Goal: Task Accomplishment & Management: Manage account settings

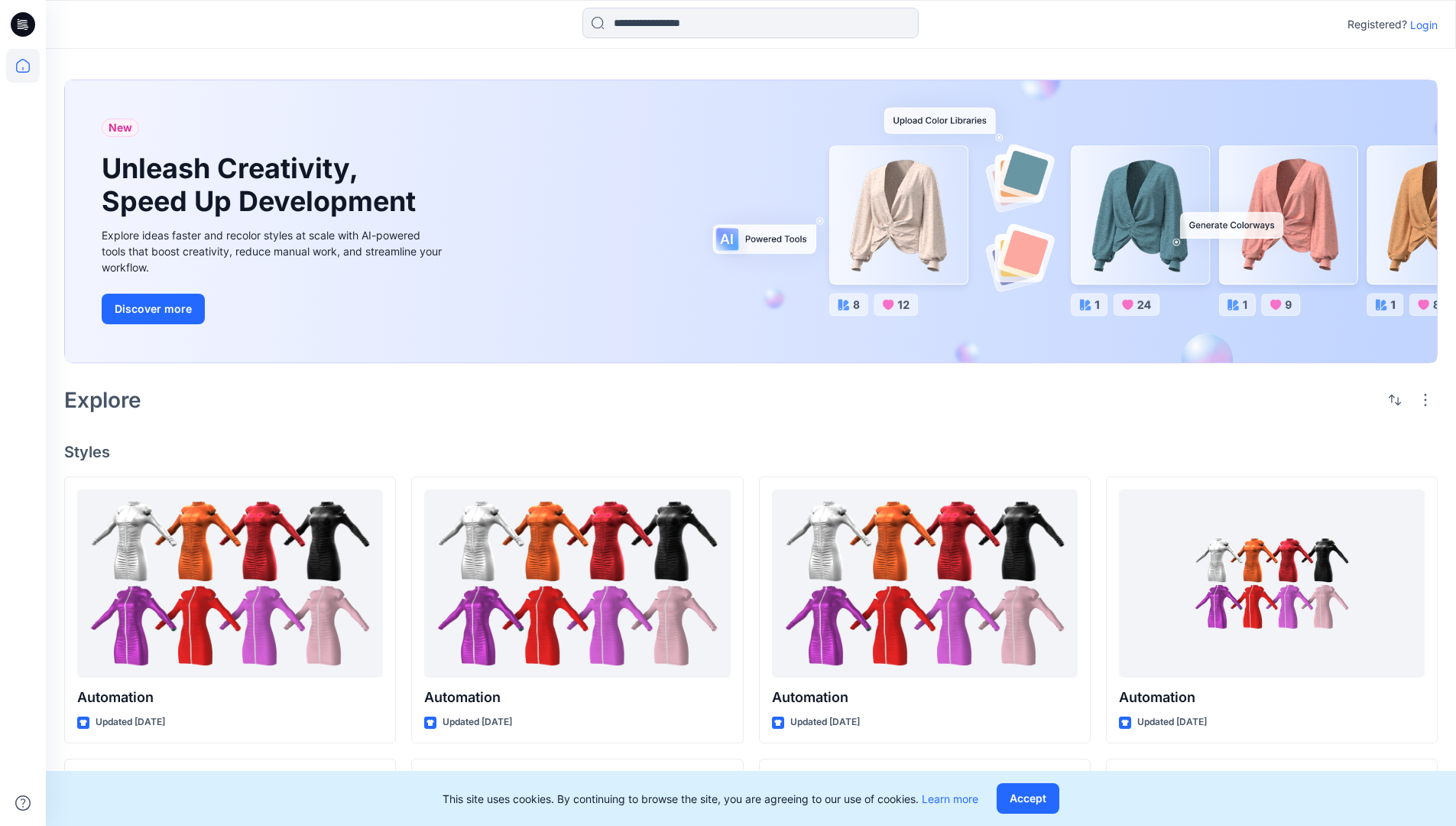
click at [1420, 25] on p "Login" at bounding box center [1423, 25] width 28 height 16
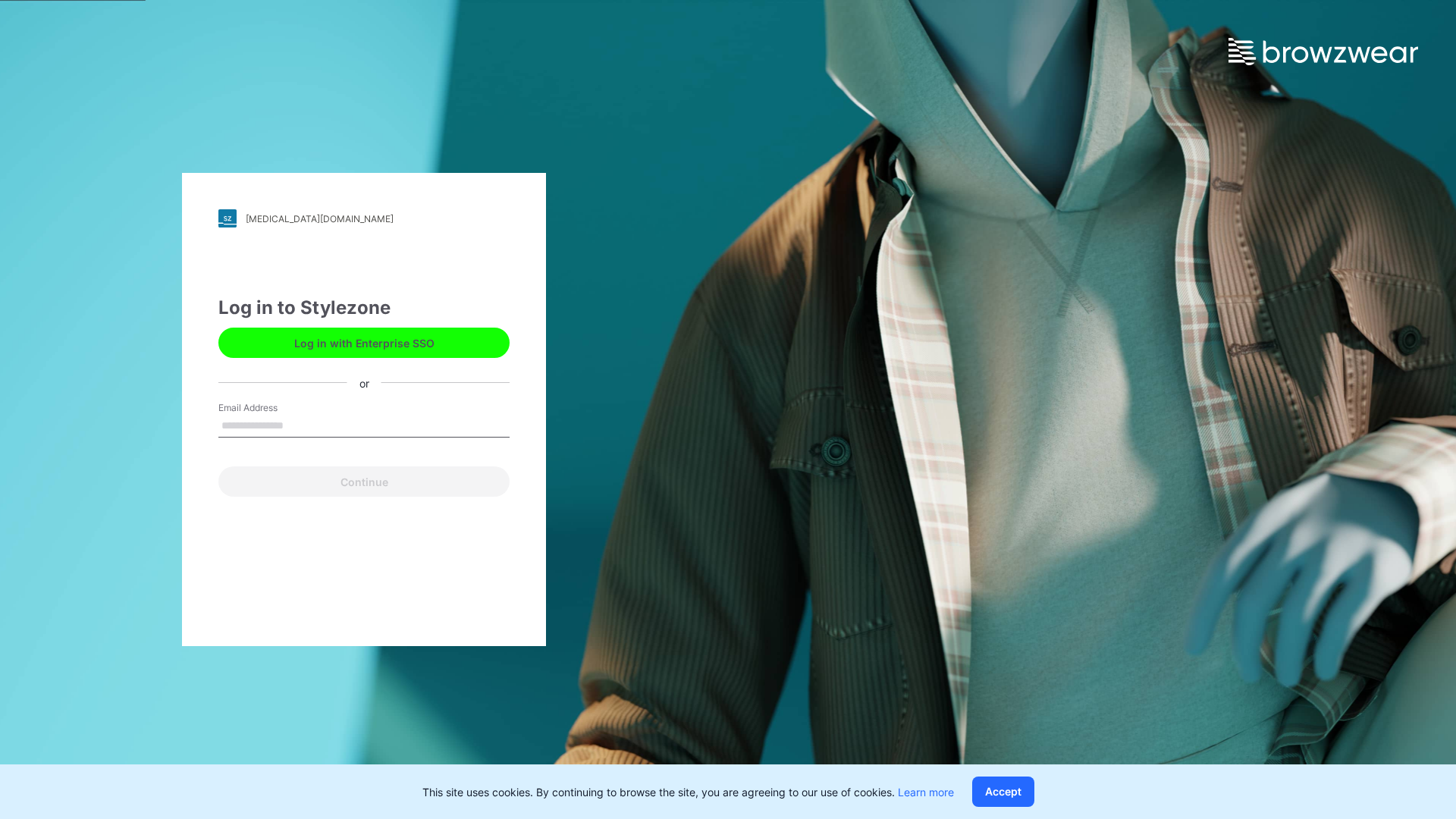
click at [300, 424] on input "Email Address" at bounding box center [363, 426] width 291 height 23
type input "**********"
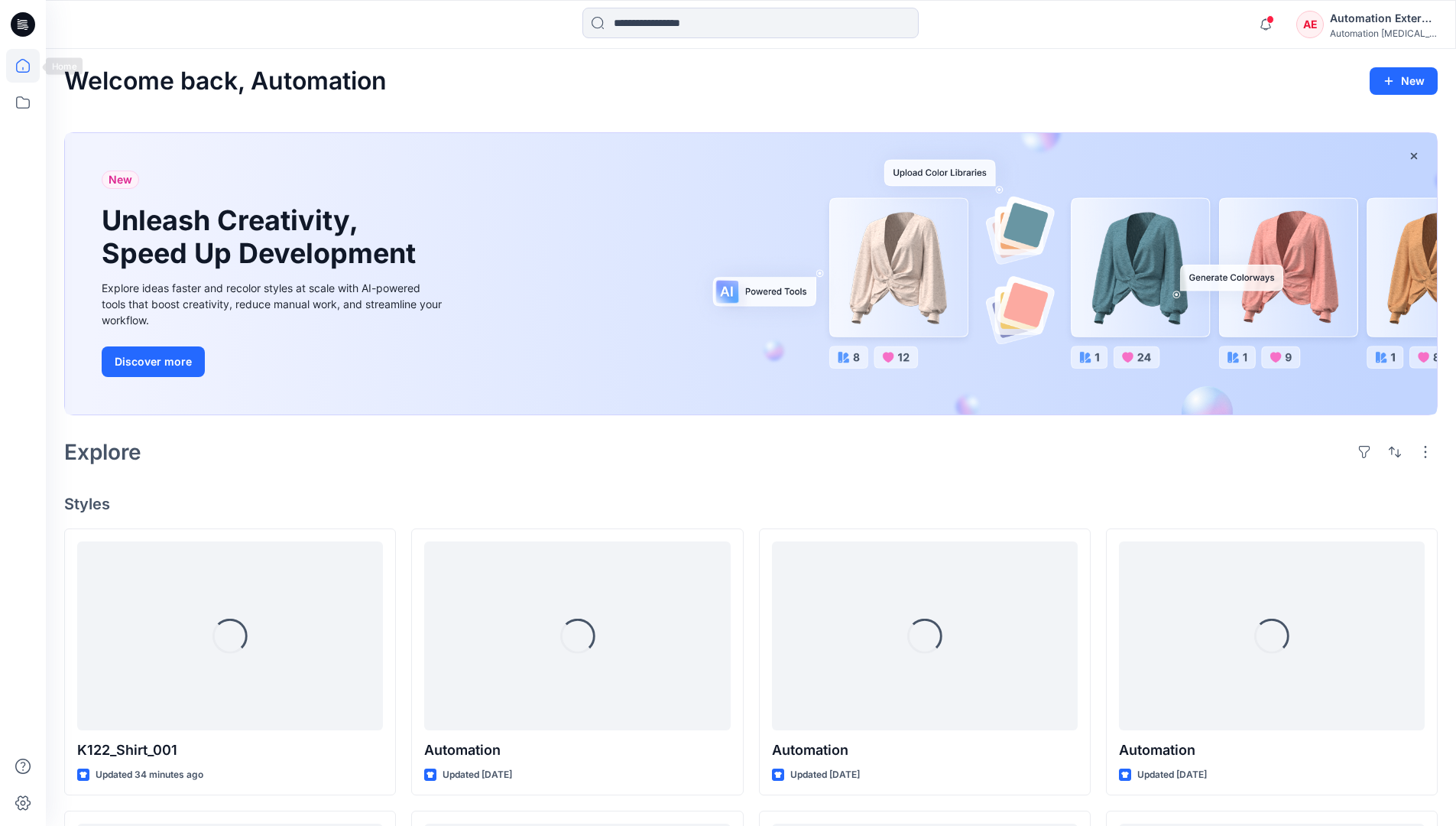
click at [29, 65] on icon at bounding box center [23, 65] width 14 height 14
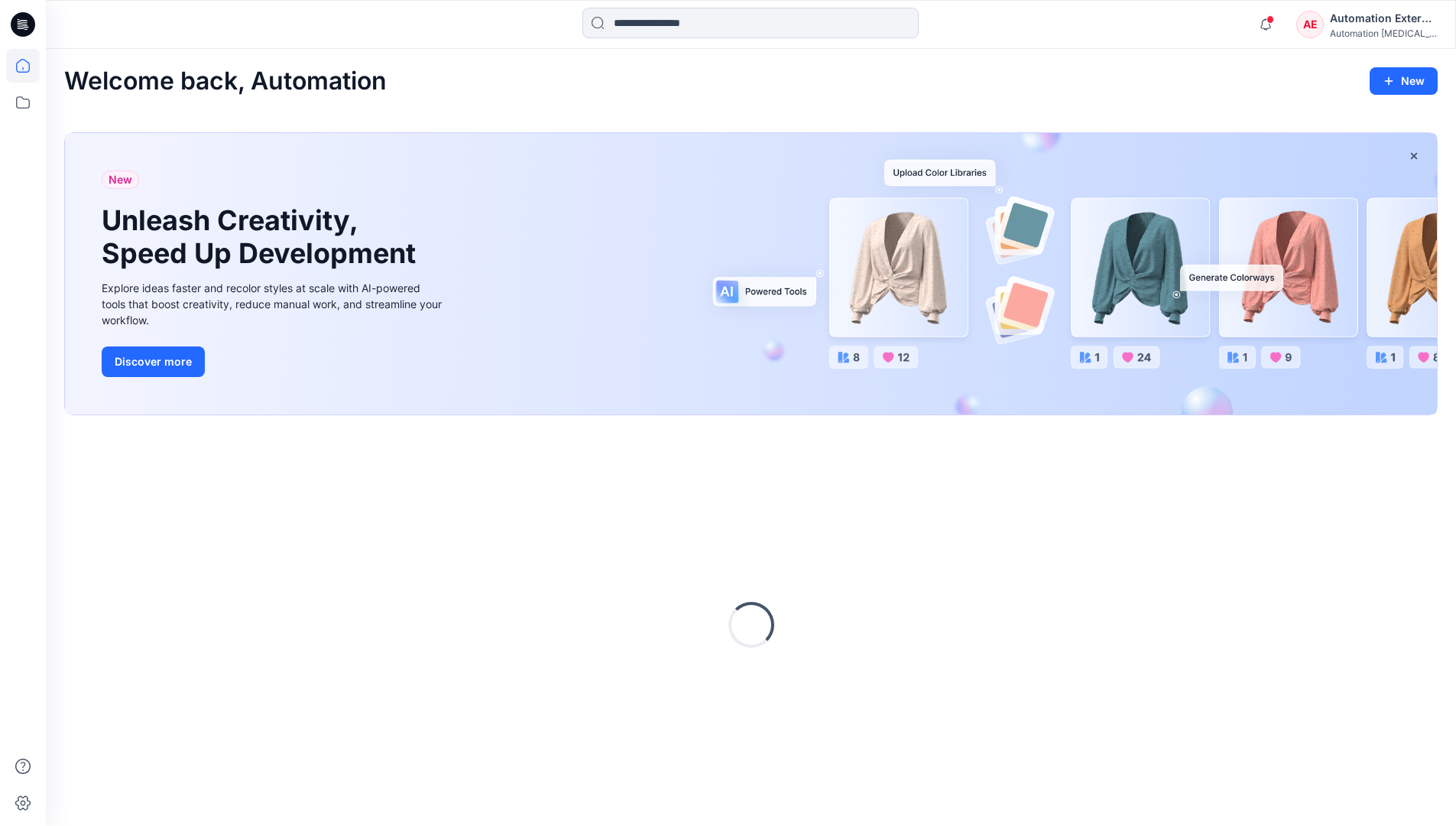
click at [1329, 29] on div "AE Automation External Automation testim..." at bounding box center [1366, 24] width 140 height 30
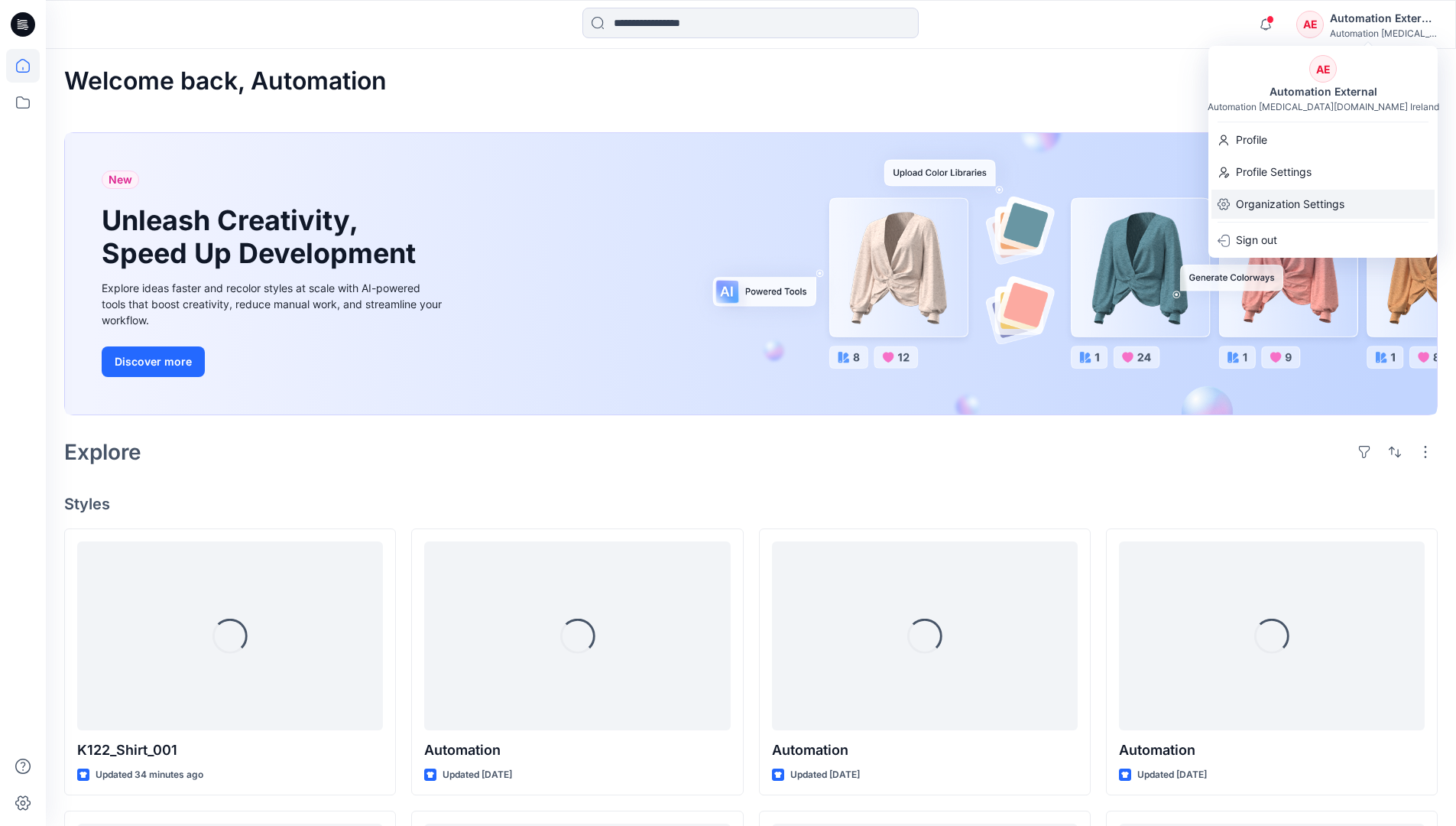
click at [1323, 207] on p "Organization Settings" at bounding box center [1289, 204] width 109 height 29
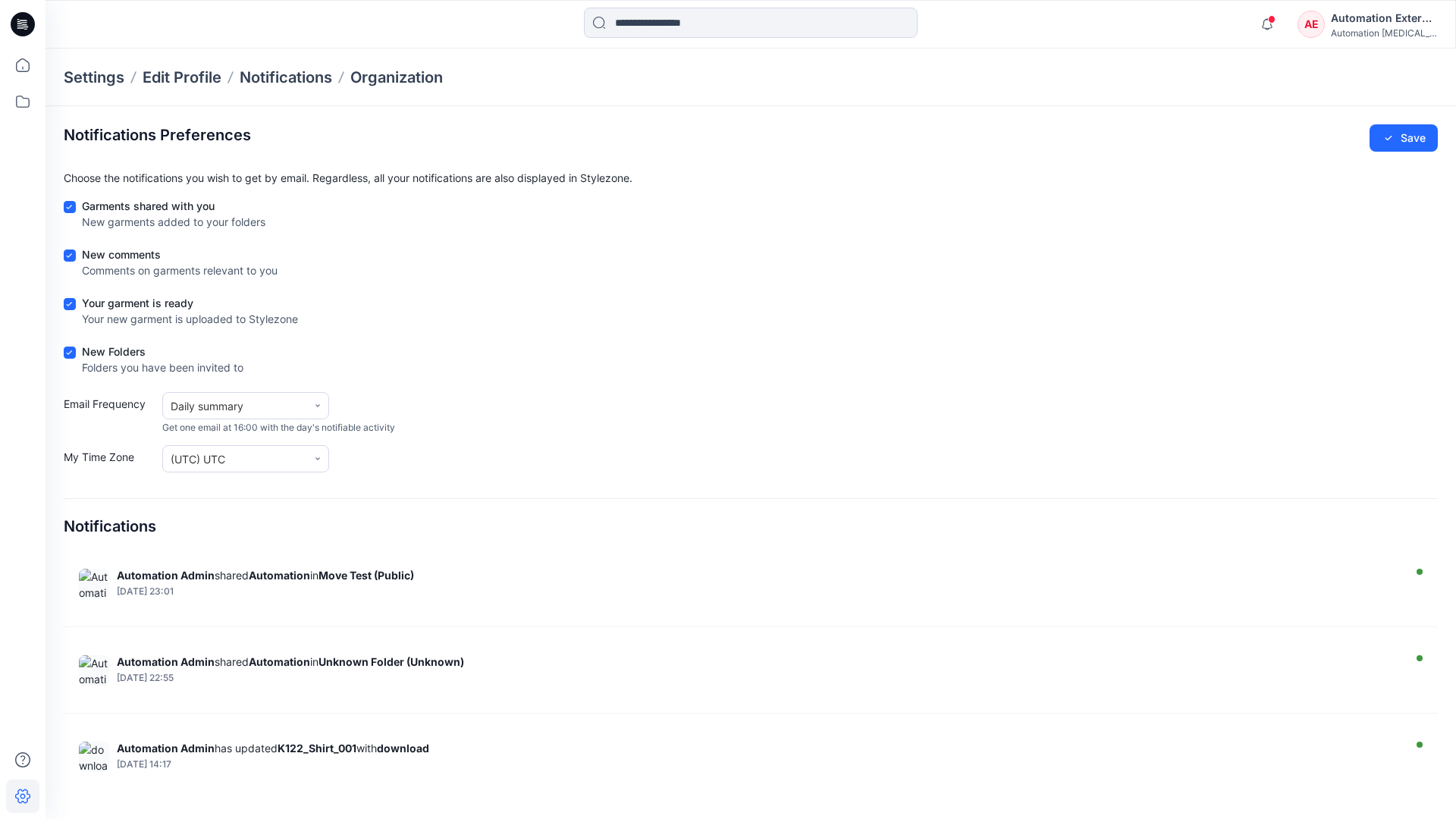
click at [1385, 23] on div "Automation External" at bounding box center [1383, 18] width 106 height 18
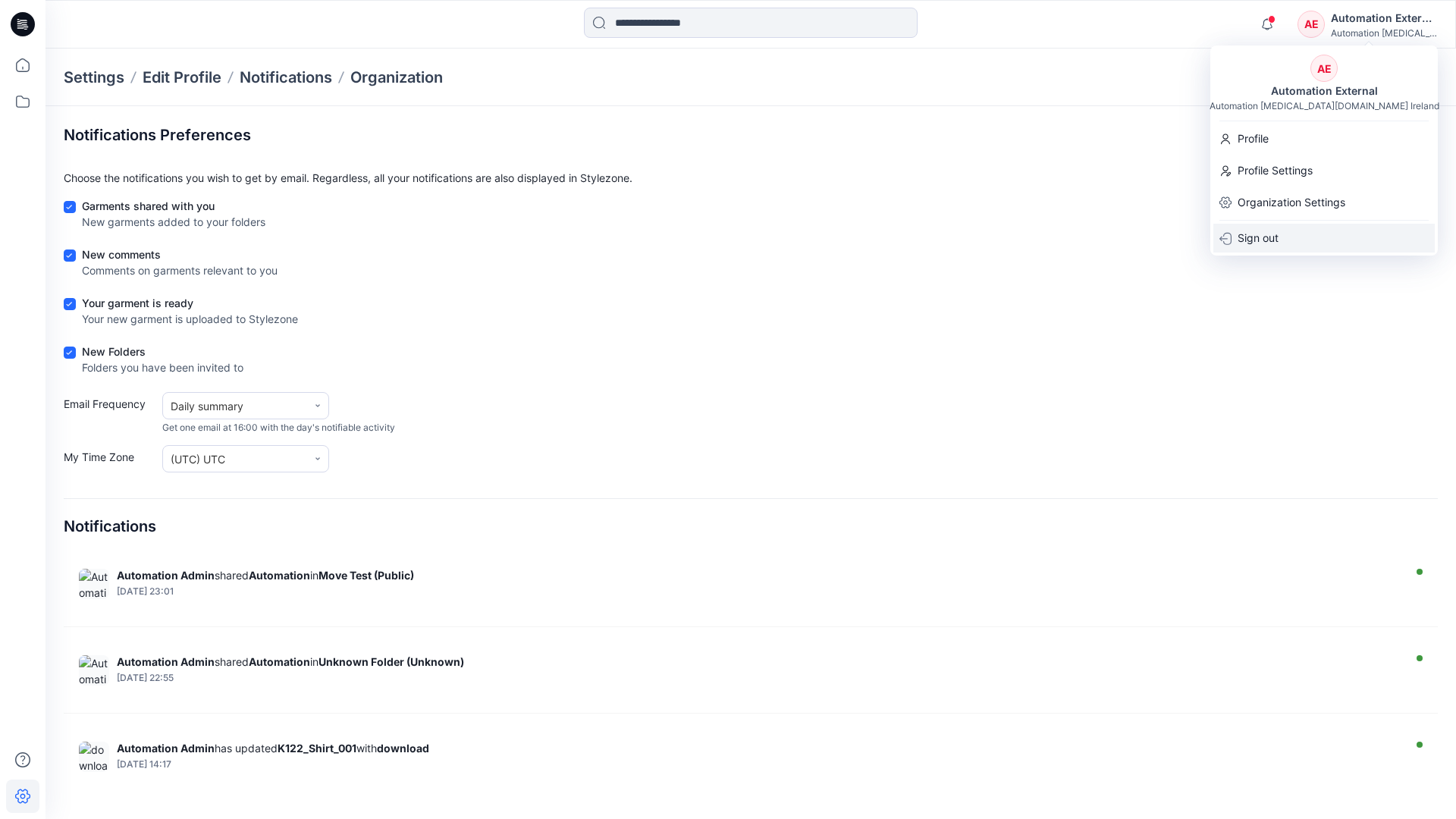
click at [1287, 236] on div "Sign out" at bounding box center [1323, 238] width 221 height 29
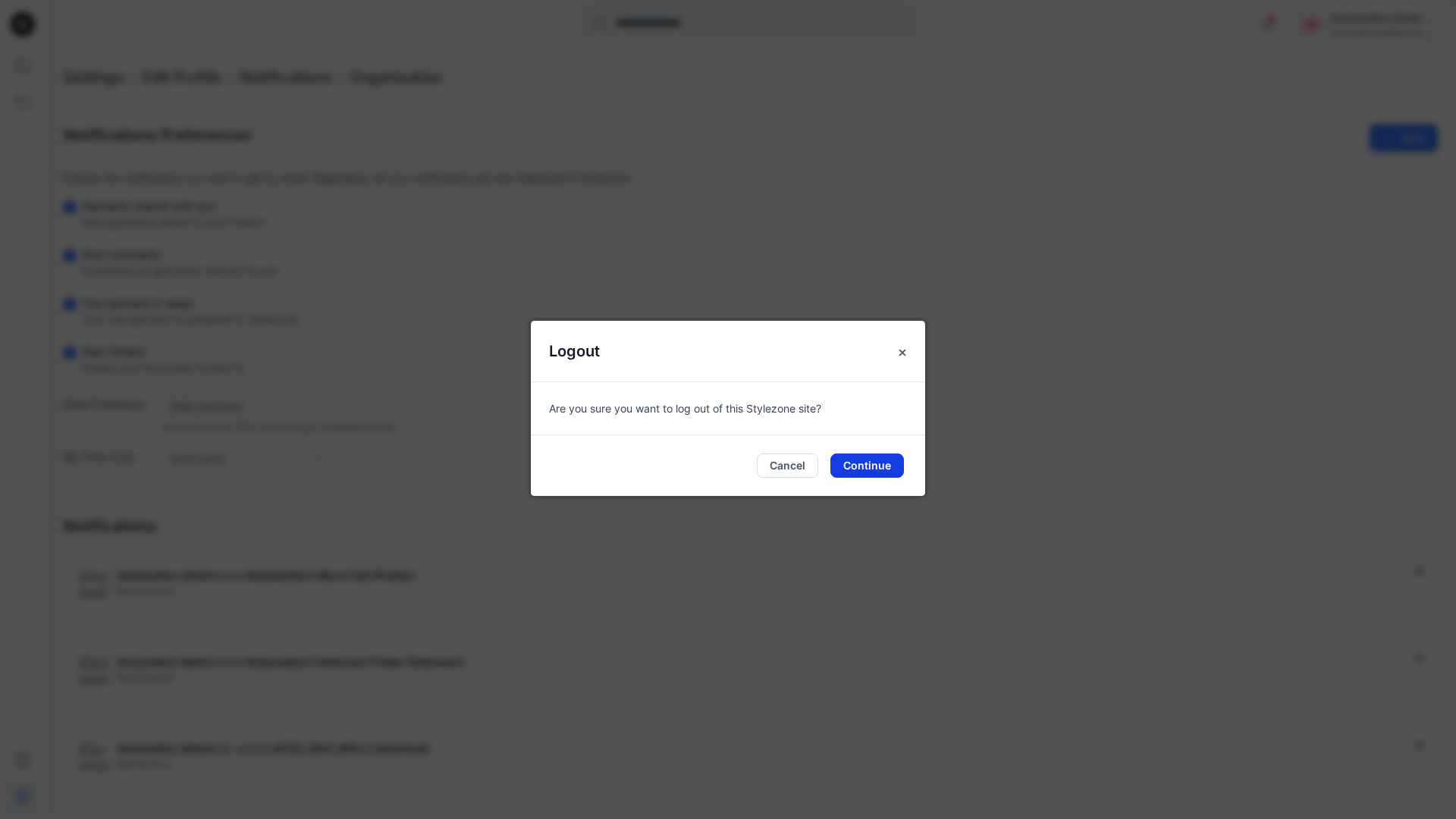
click at [877, 459] on button "Continue" at bounding box center [867, 466] width 74 height 24
